Goal: Task Accomplishment & Management: Use online tool/utility

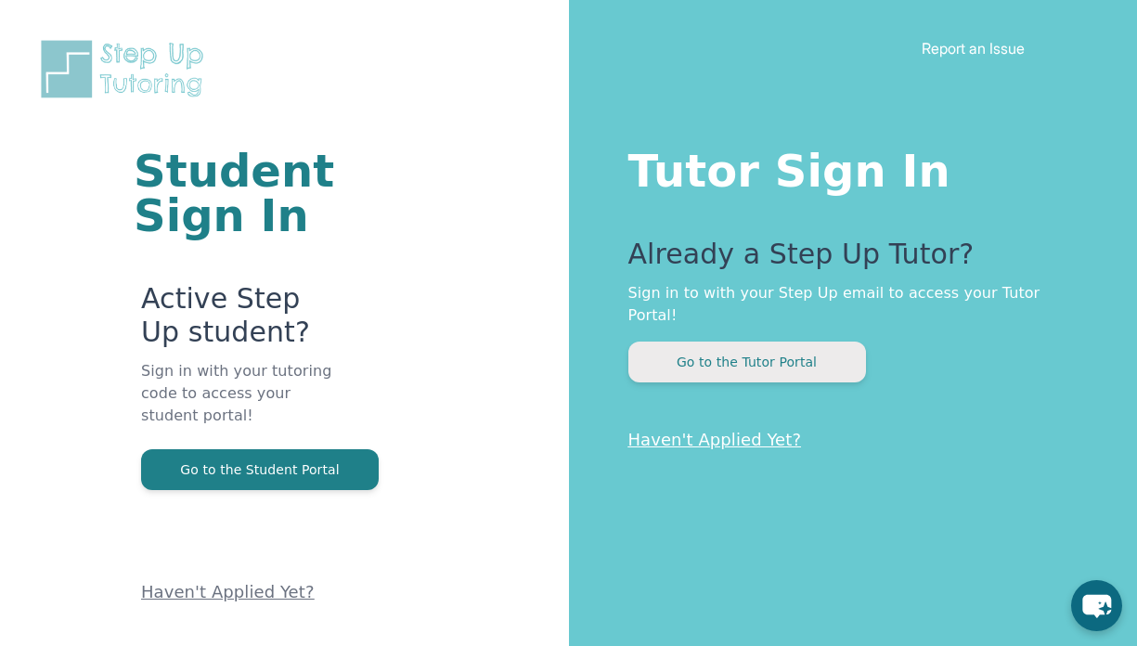
click at [807, 342] on button "Go to the Tutor Portal" at bounding box center [748, 362] width 238 height 41
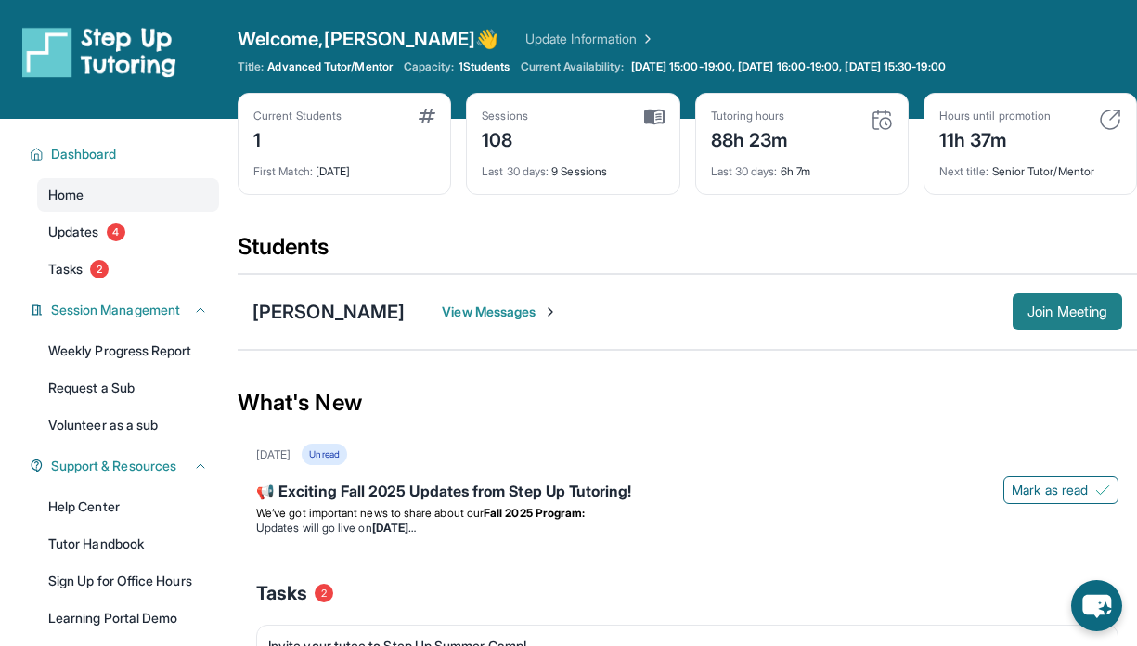
click at [1059, 306] on span "Join Meeting" at bounding box center [1068, 311] width 80 height 11
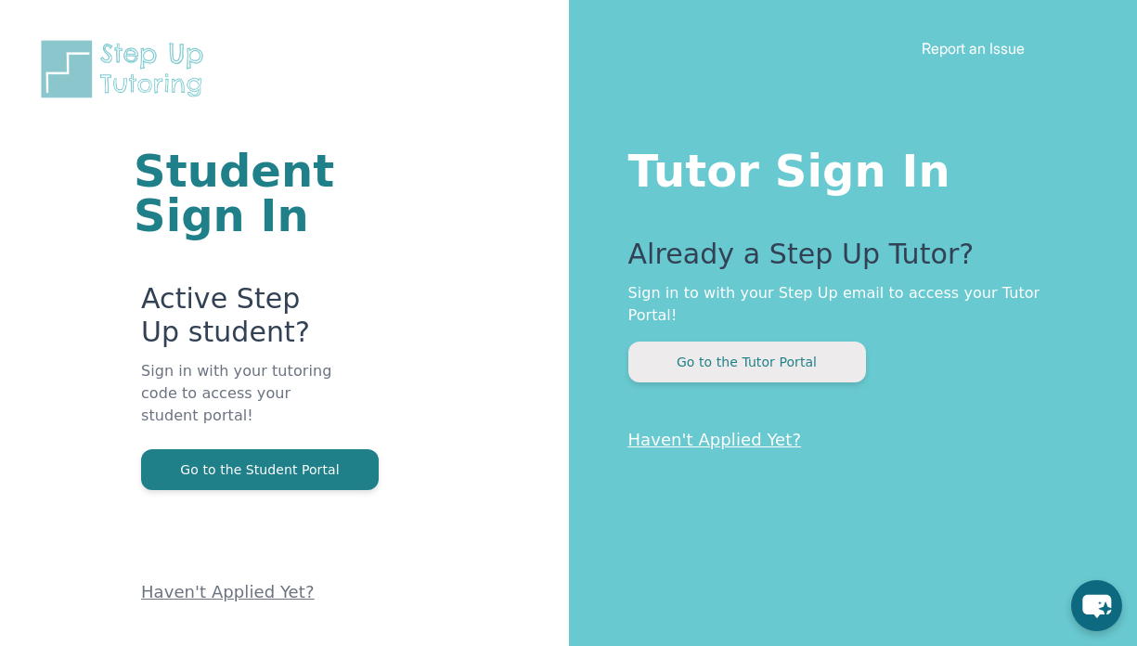
click at [841, 342] on button "Go to the Tutor Portal" at bounding box center [748, 362] width 238 height 41
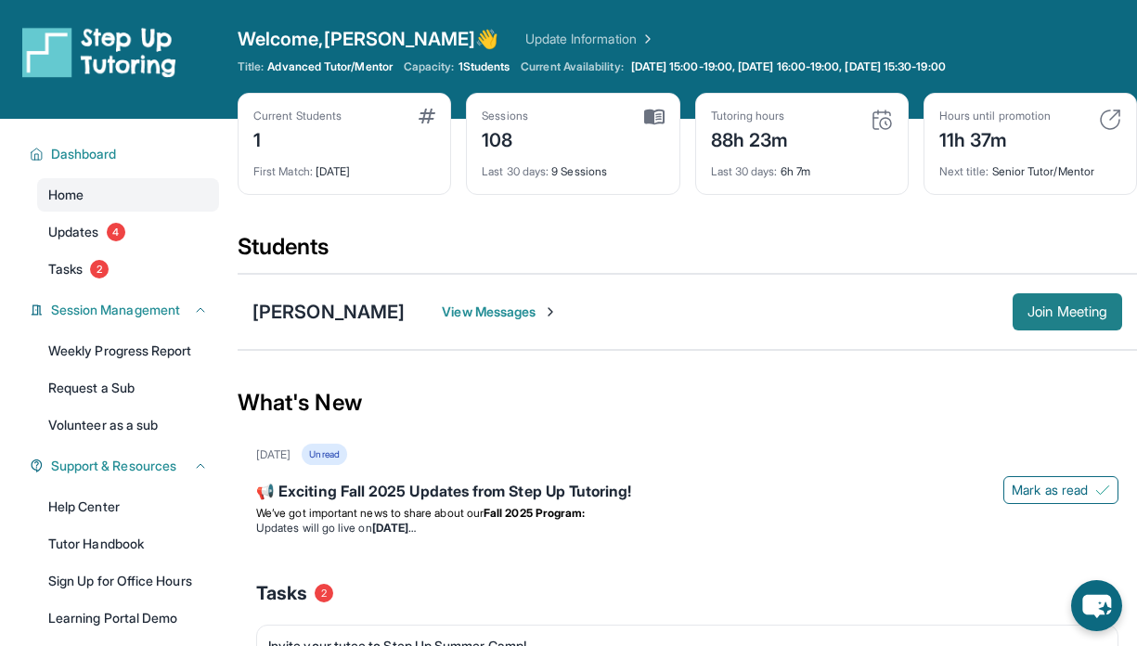
click at [1045, 315] on span "Join Meeting" at bounding box center [1068, 311] width 80 height 11
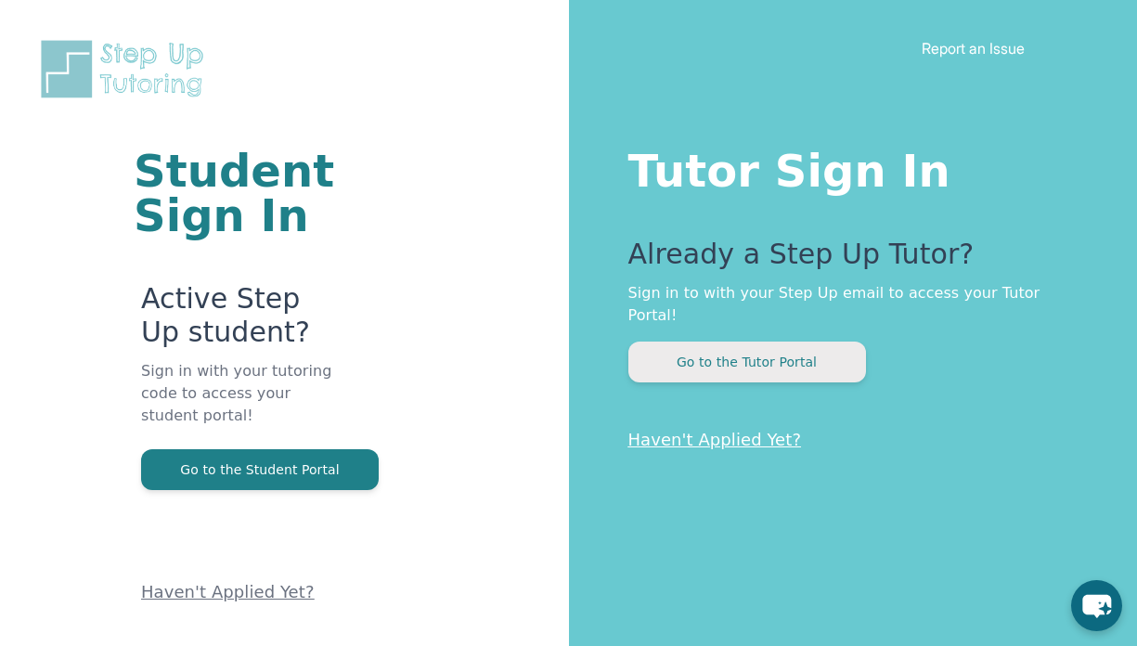
click at [714, 342] on button "Go to the Tutor Portal" at bounding box center [748, 362] width 238 height 41
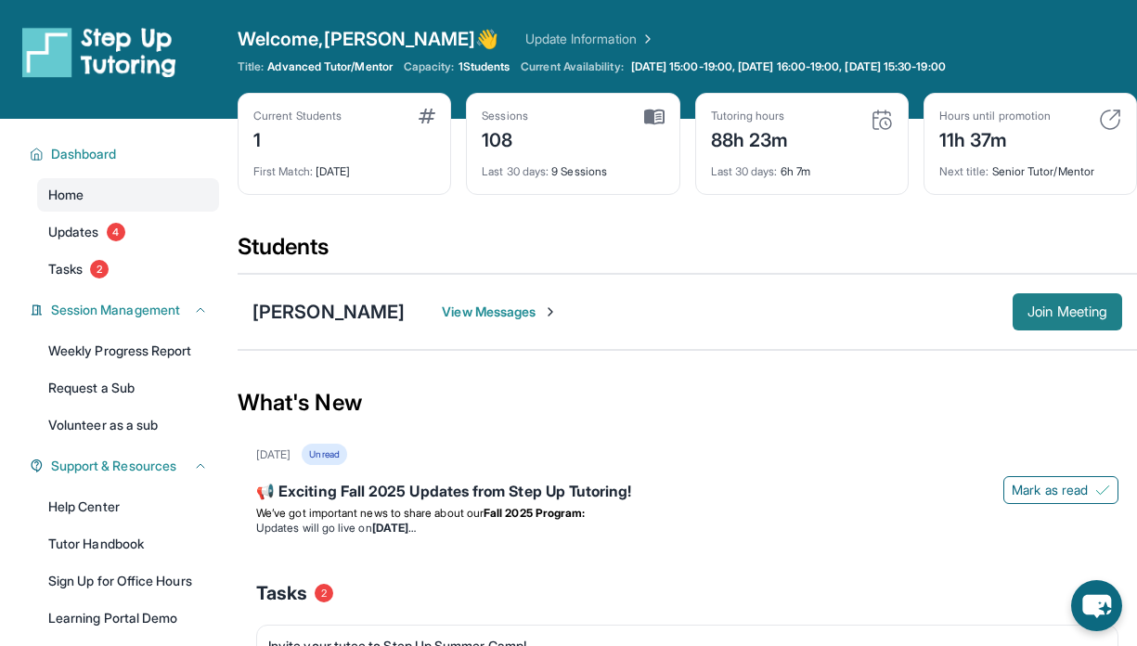
click at [1053, 312] on span "Join Meeting" at bounding box center [1068, 311] width 80 height 11
